Goal: Navigation & Orientation: Understand site structure

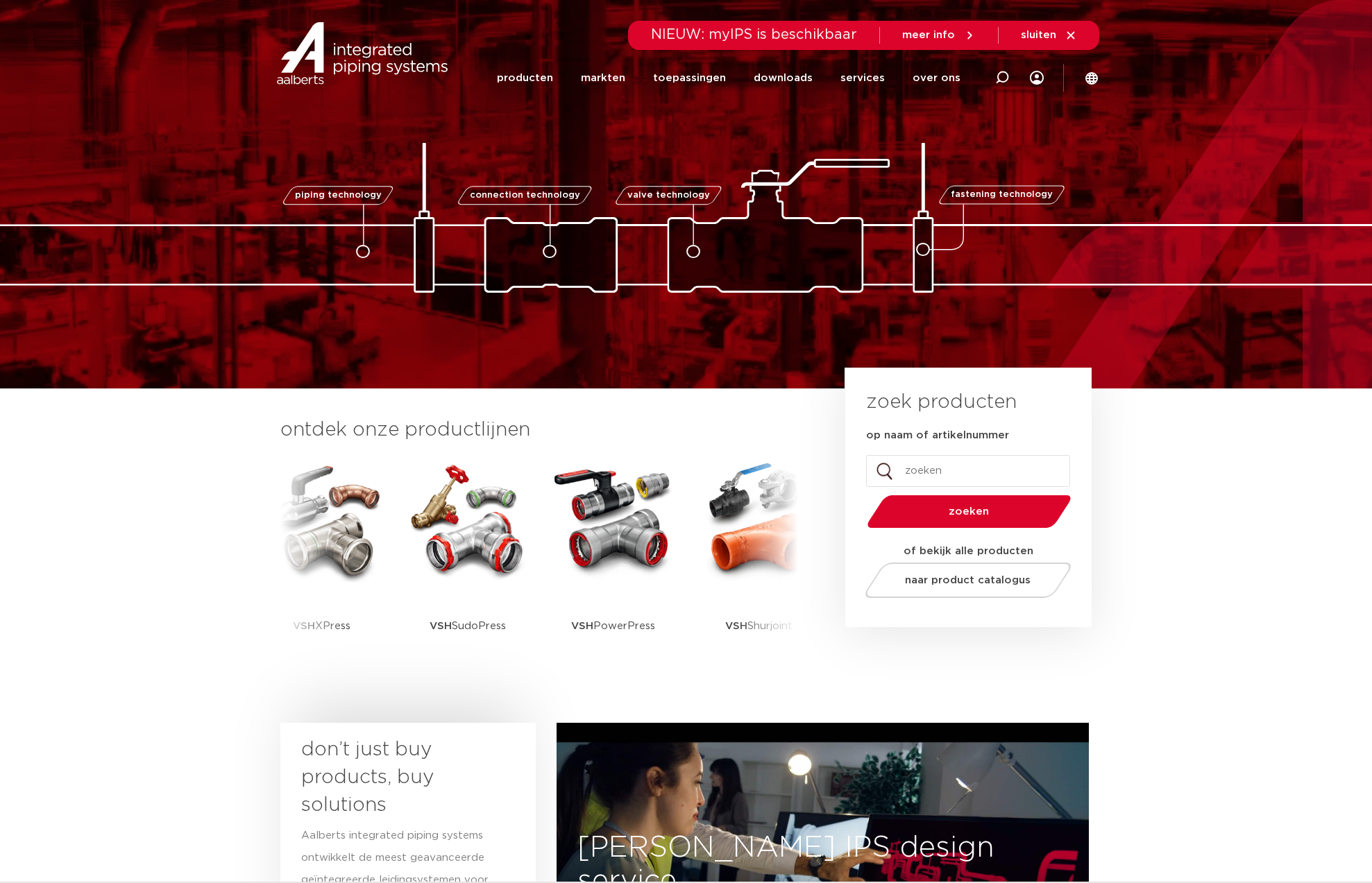
click at [1217, 498] on section "ontdek onze productlijnen VSH SmartPress VSH XPress VSH SudoPress VSH PowerPres…" at bounding box center [686, 552] width 1372 height 327
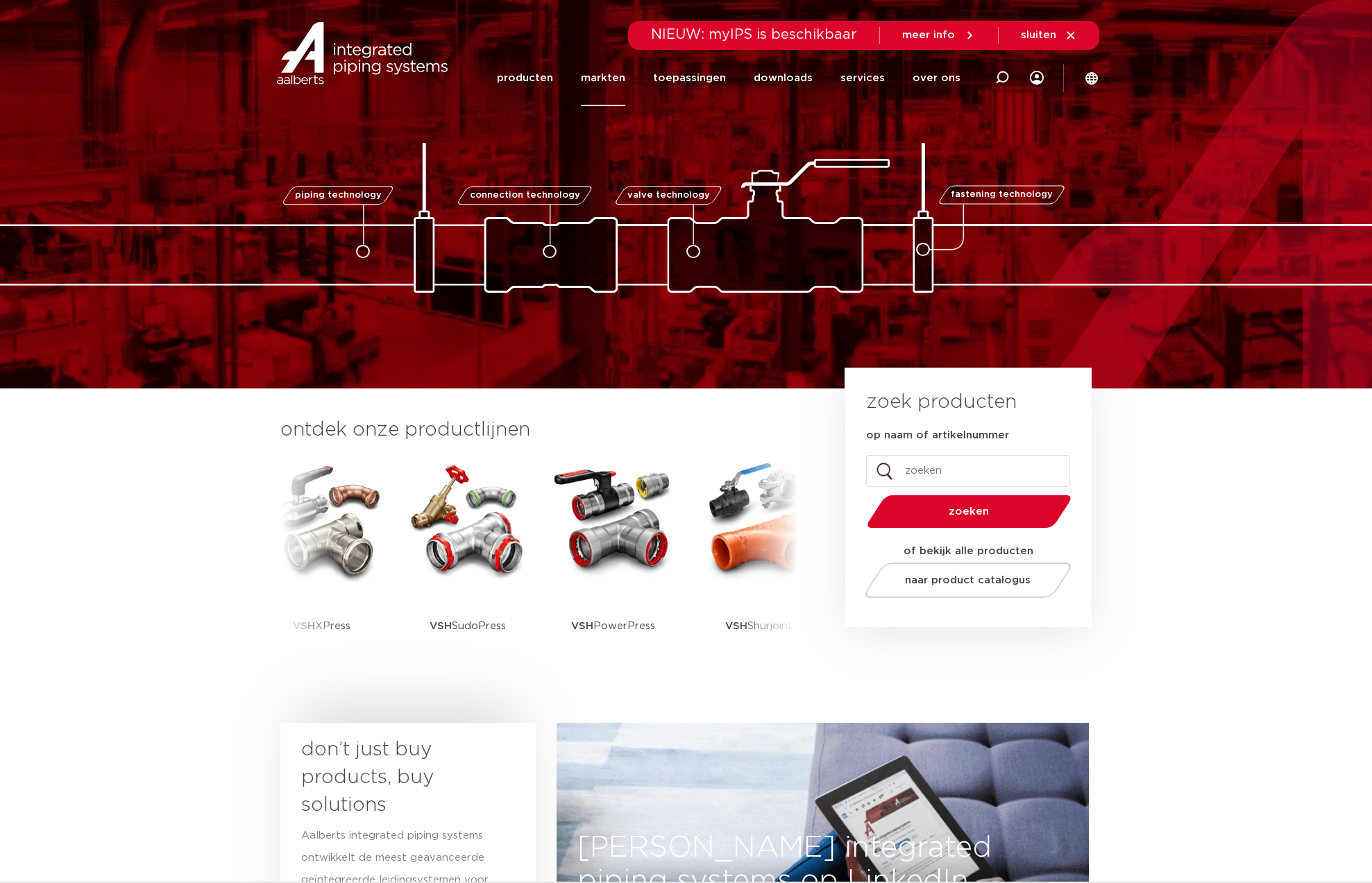
drag, startPoint x: 599, startPoint y: 75, endPoint x: 613, endPoint y: 80, distance: 14.9
click at [599, 75] on link "markten" at bounding box center [602, 78] width 44 height 56
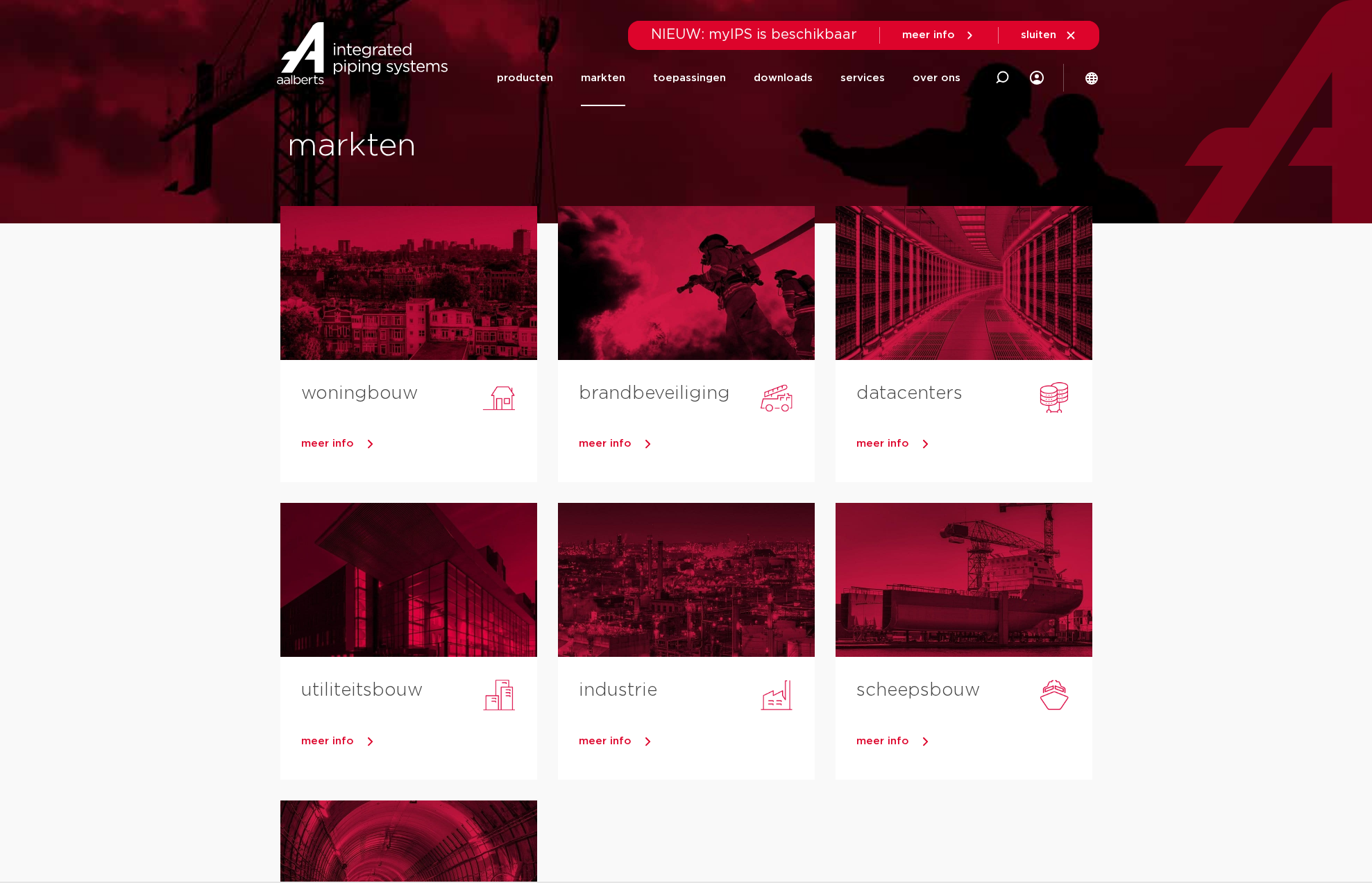
click at [1263, 689] on section "woningbouw meer info brandbeveiliging meer info datacenters meer info utiliteit…" at bounding box center [686, 688] width 1372 height 930
